Goal: Task Accomplishment & Management: Manage account settings

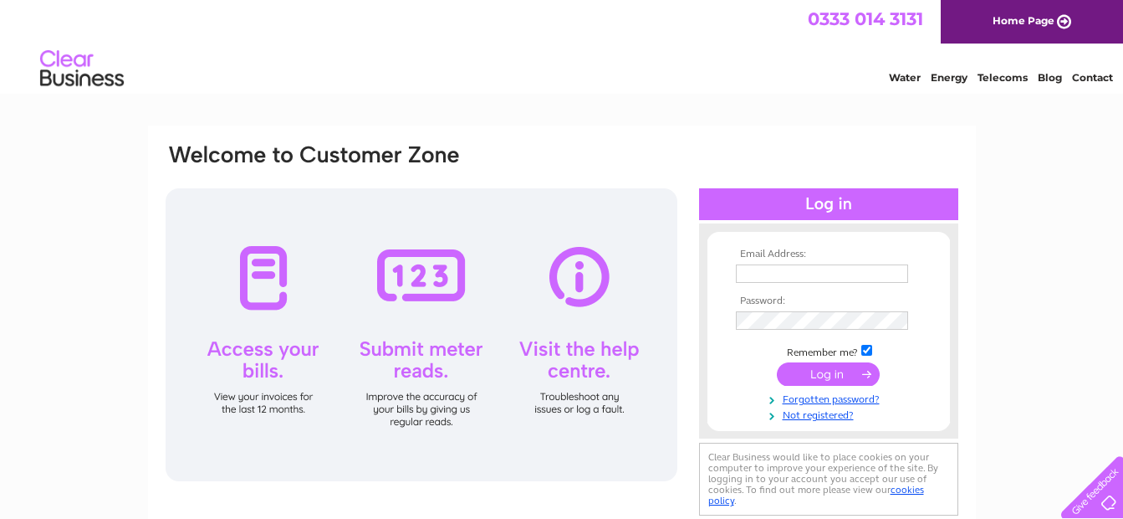
click at [772, 268] on input "text" at bounding box center [822, 273] width 172 height 18
paste input "Lewis_Butterell@ajg.com"
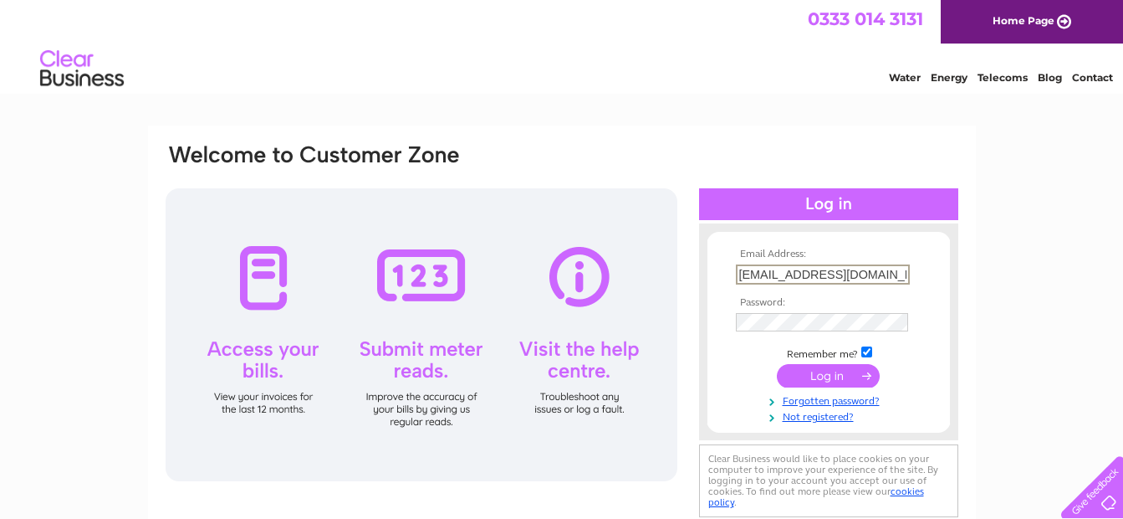
type input "Lewis_Butterell@ajg.com"
click at [829, 377] on input "submit" at bounding box center [828, 375] width 103 height 23
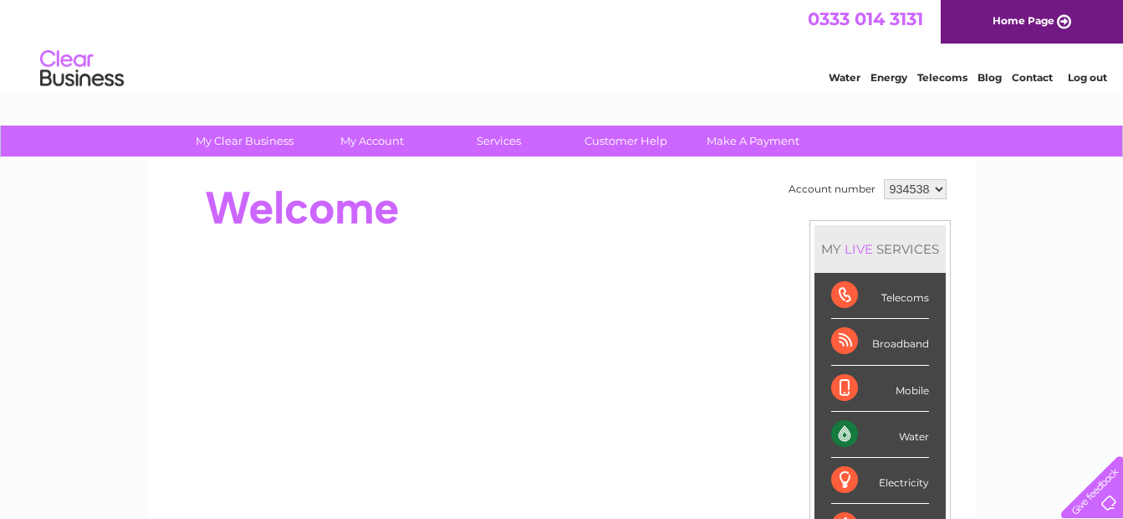
click at [937, 191] on select "934538 948049 948799 955320" at bounding box center [915, 189] width 63 height 20
click at [940, 188] on select "934538 948049 948799 955320" at bounding box center [915, 189] width 63 height 20
